Goal: Information Seeking & Learning: Check status

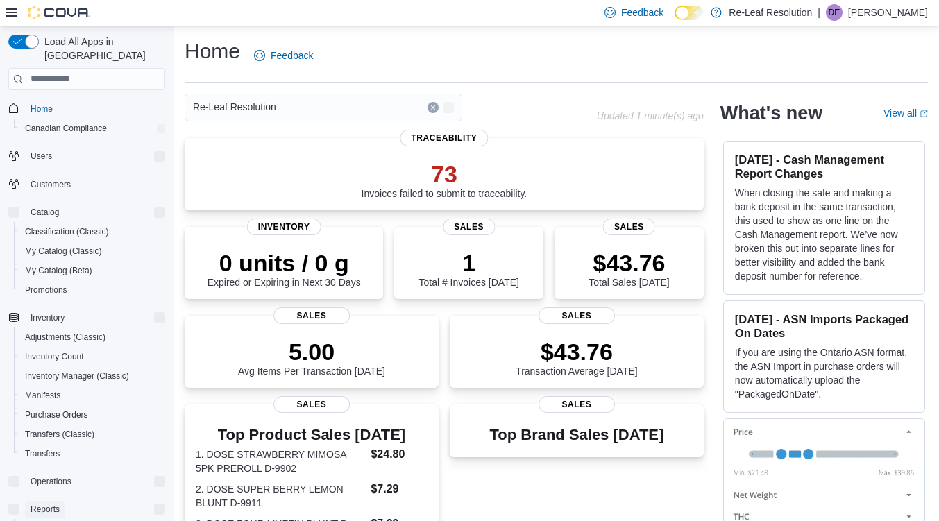
click at [56, 504] on span "Reports" at bounding box center [45, 509] width 29 height 11
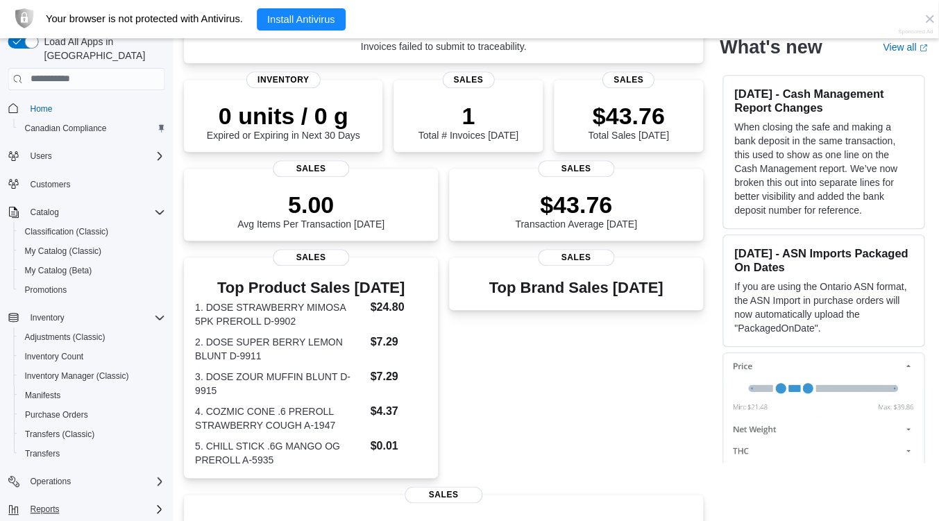
scroll to position [186, 0]
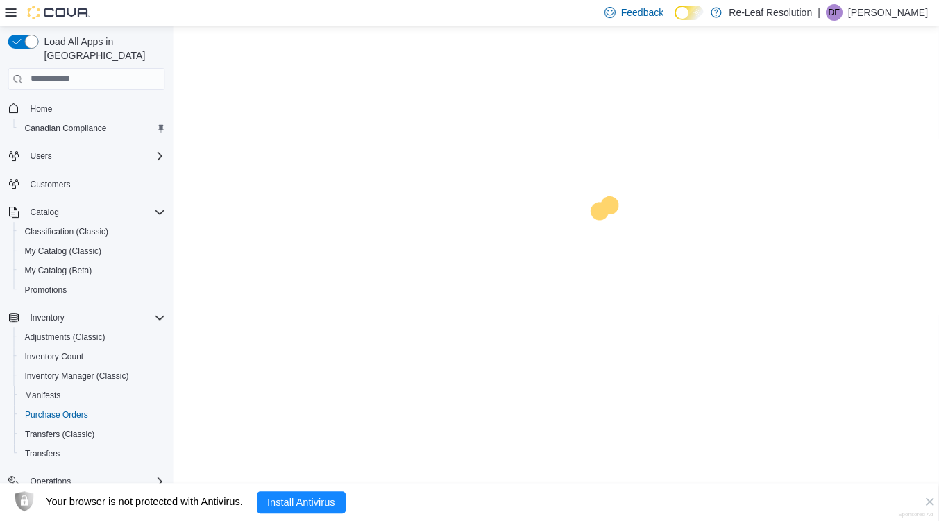
scroll to position [38, 0]
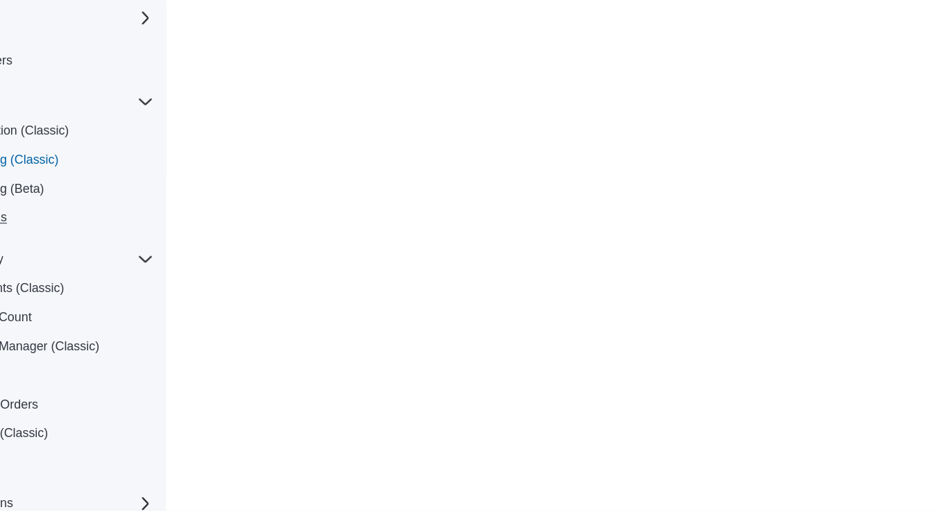
scroll to position [38, 0]
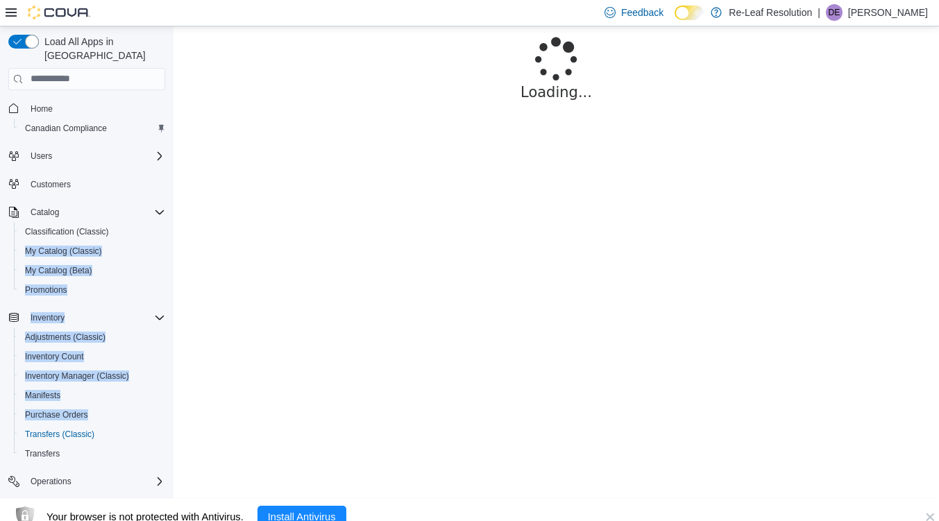
drag, startPoint x: 24, startPoint y: 266, endPoint x: 228, endPoint y: 507, distance: 315.2
click at [228, 507] on body "Feedback Dark Mode Re-Leaf Resolution | DE [PERSON_NAME] Load All Apps in New H…" at bounding box center [469, 256] width 939 height 559
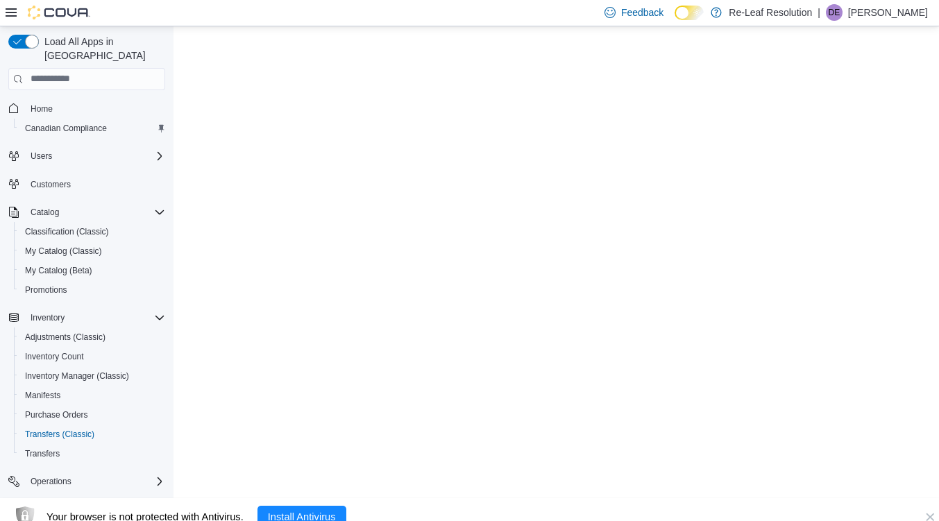
click at [220, 3] on html "×" at bounding box center [557, 3] width 766 height 0
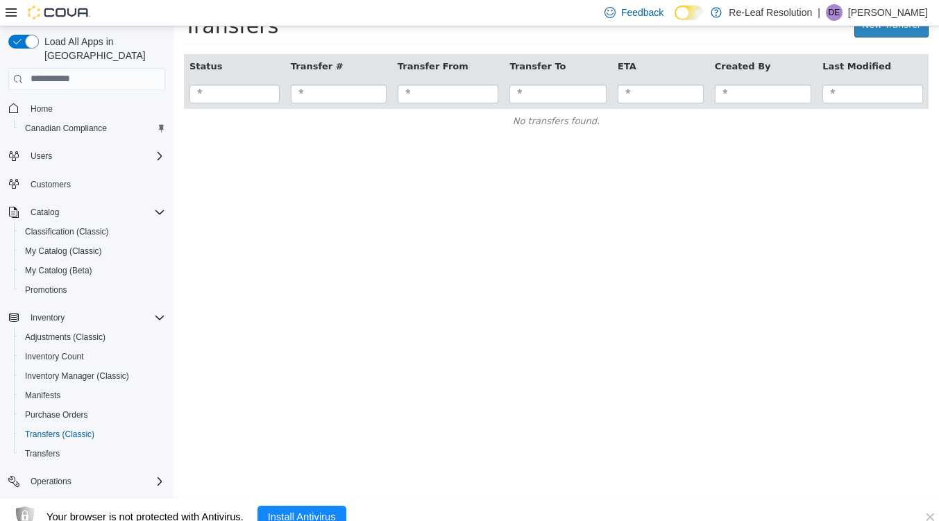
click at [158, 504] on icon "Complex example" at bounding box center [159, 509] width 11 height 11
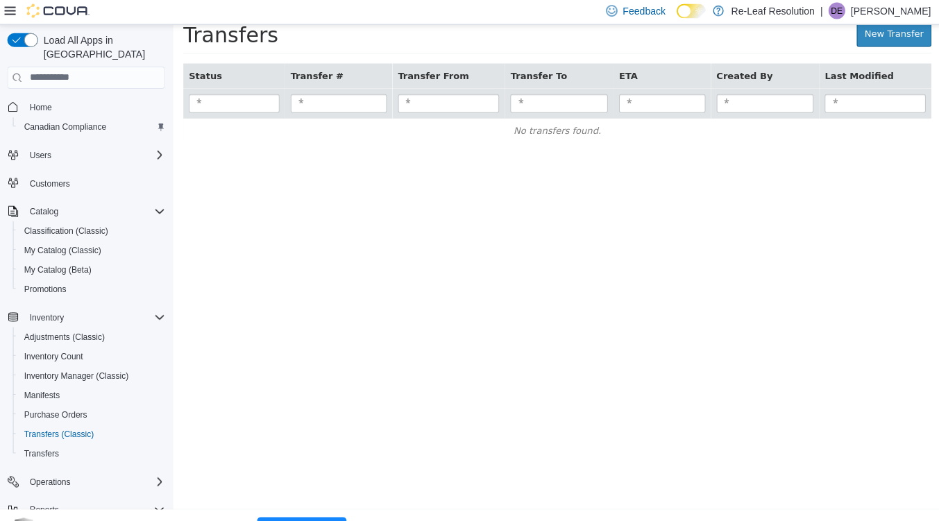
scroll to position [19, 0]
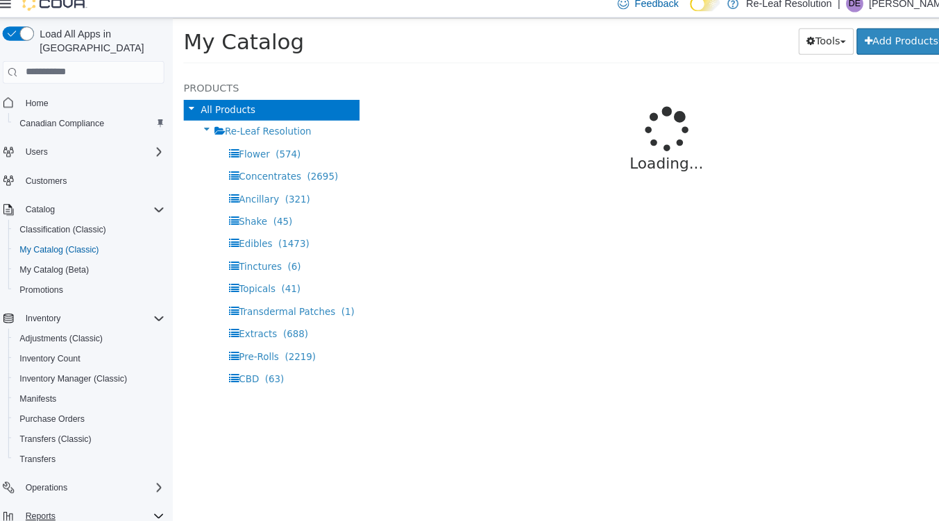
select select "**********"
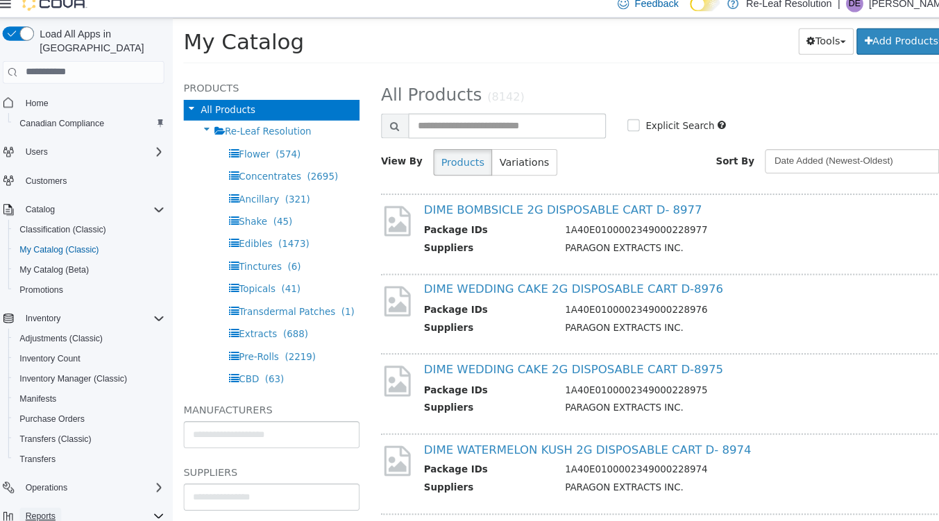
click at [52, 504] on span "Reports" at bounding box center [45, 509] width 29 height 11
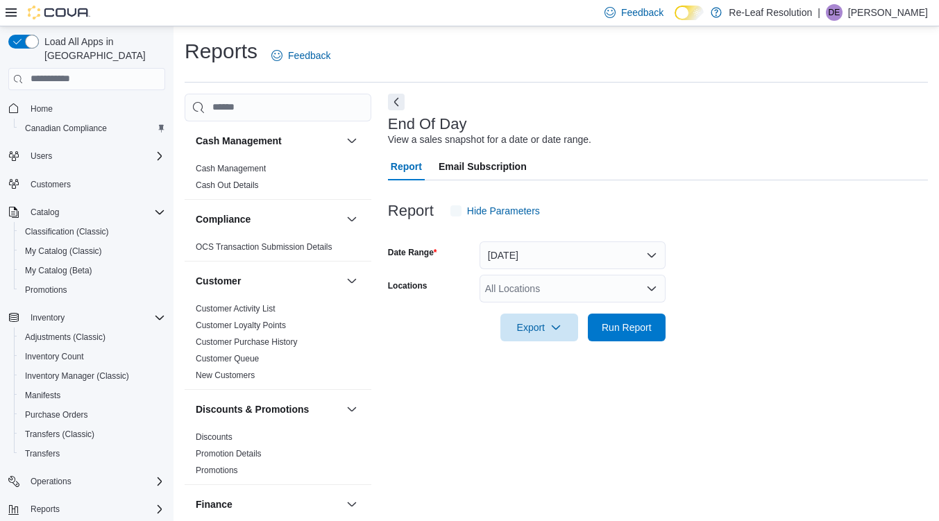
scroll to position [40, 0]
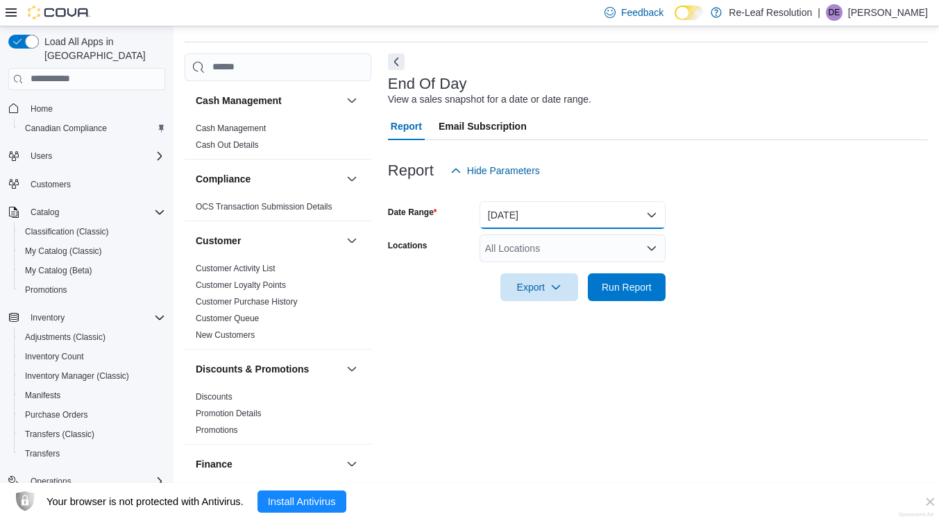
click at [645, 219] on button "Today" at bounding box center [573, 215] width 186 height 28
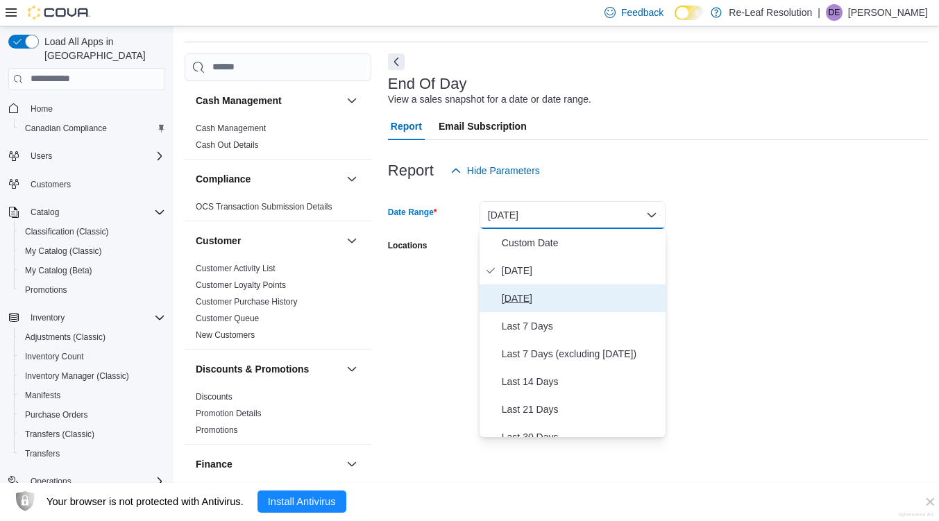
click at [538, 291] on span "Yesterday" at bounding box center [581, 298] width 158 height 17
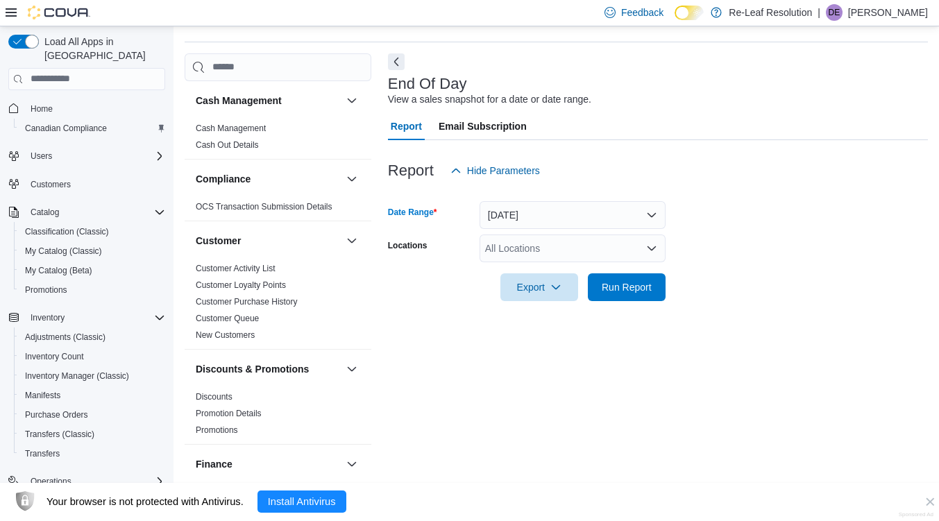
click at [623, 245] on div "All Locations" at bounding box center [573, 249] width 186 height 28
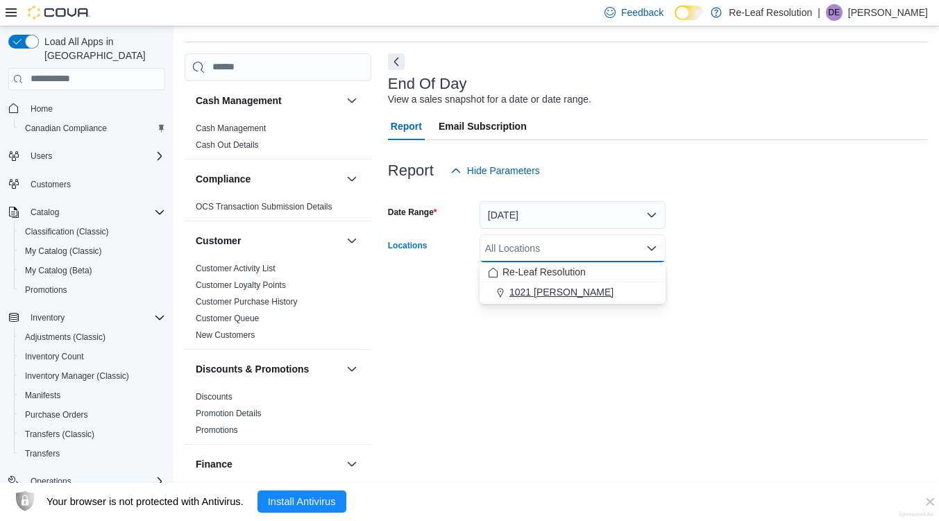
click at [546, 292] on span "1021 [PERSON_NAME]" at bounding box center [561, 292] width 104 height 14
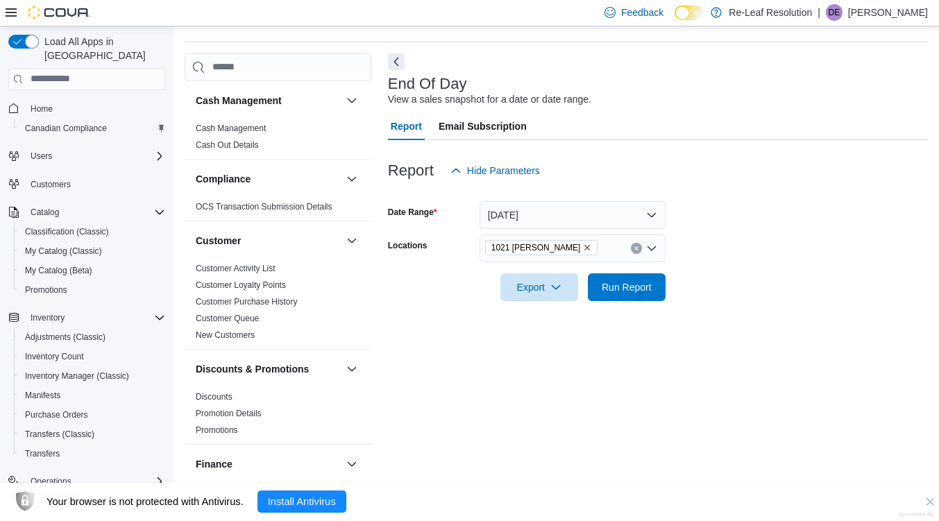
click at [664, 305] on div at bounding box center [658, 309] width 540 height 17
click at [652, 296] on span "Run Report" at bounding box center [626, 287] width 61 height 28
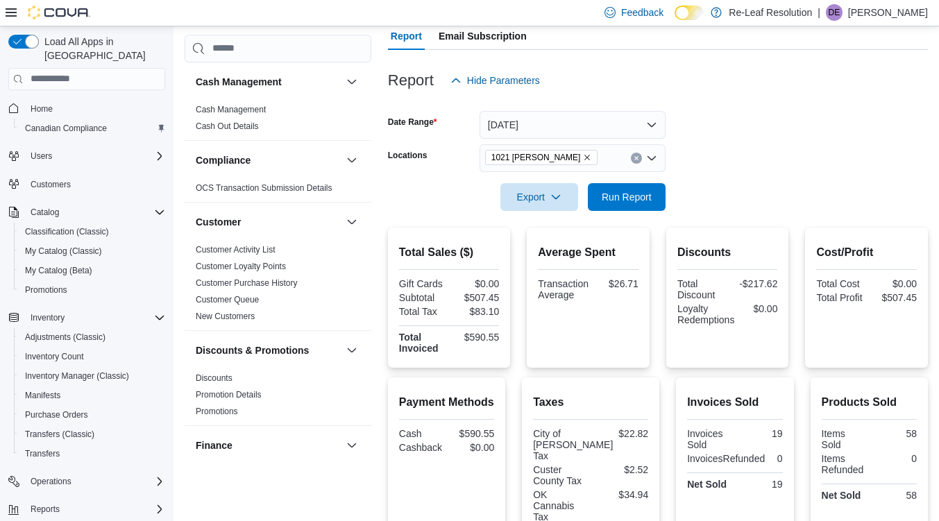
scroll to position [133, 0]
